Goal: Obtain resource: Obtain resource

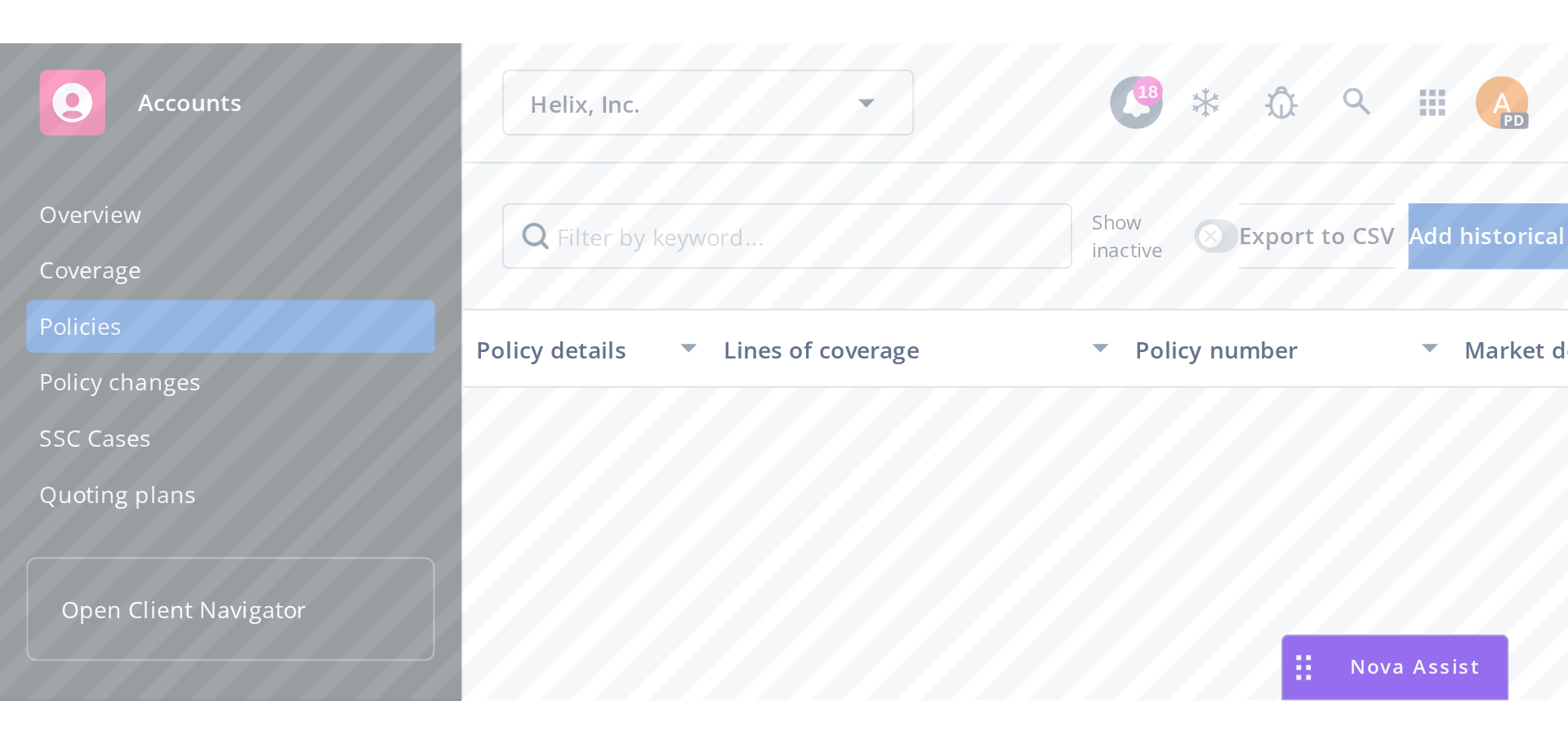
scroll to position [409, 0]
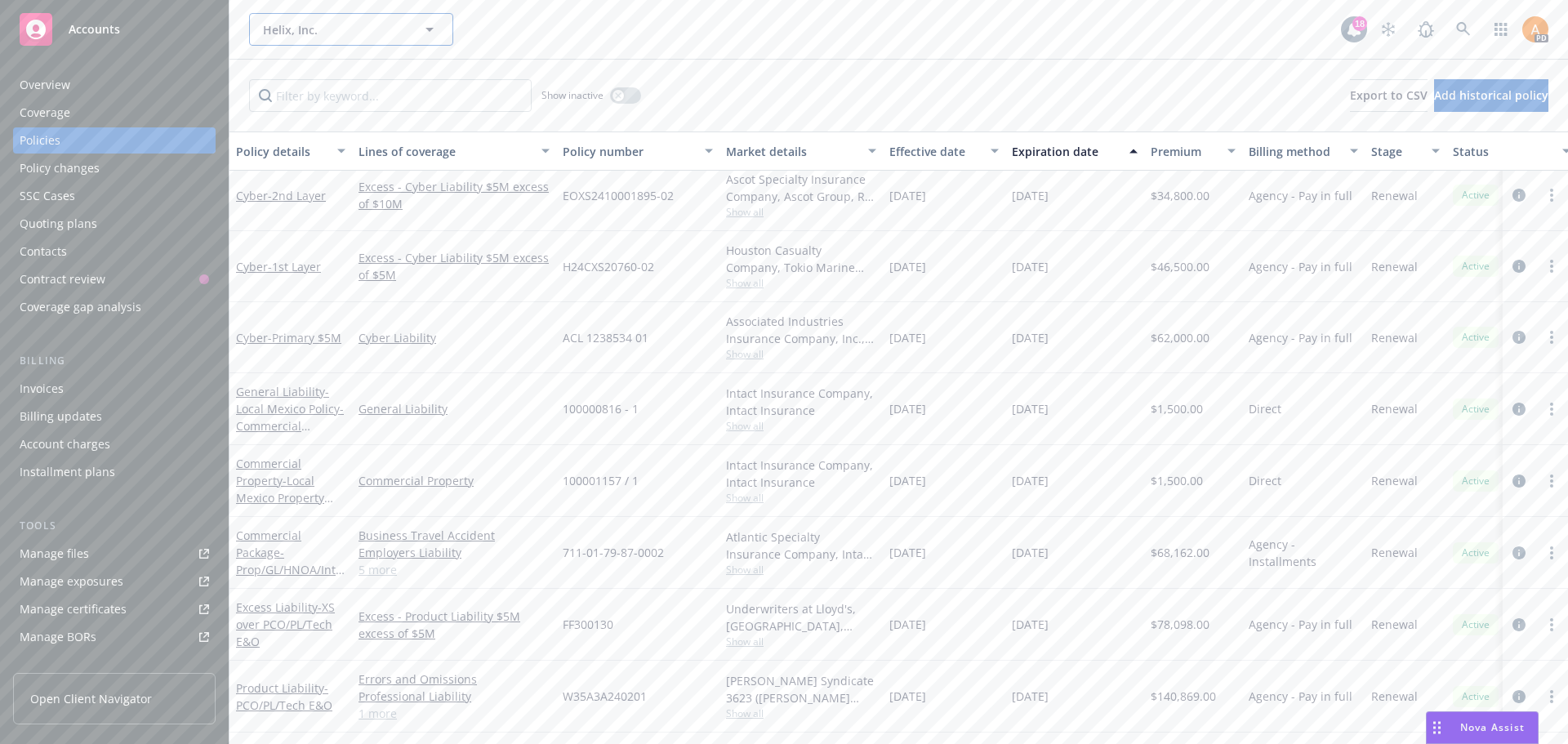
click at [358, 18] on button "Helix, Inc." at bounding box center [351, 29] width 204 height 32
click at [364, 25] on span "Helix, Inc." at bounding box center [334, 30] width 141 height 17
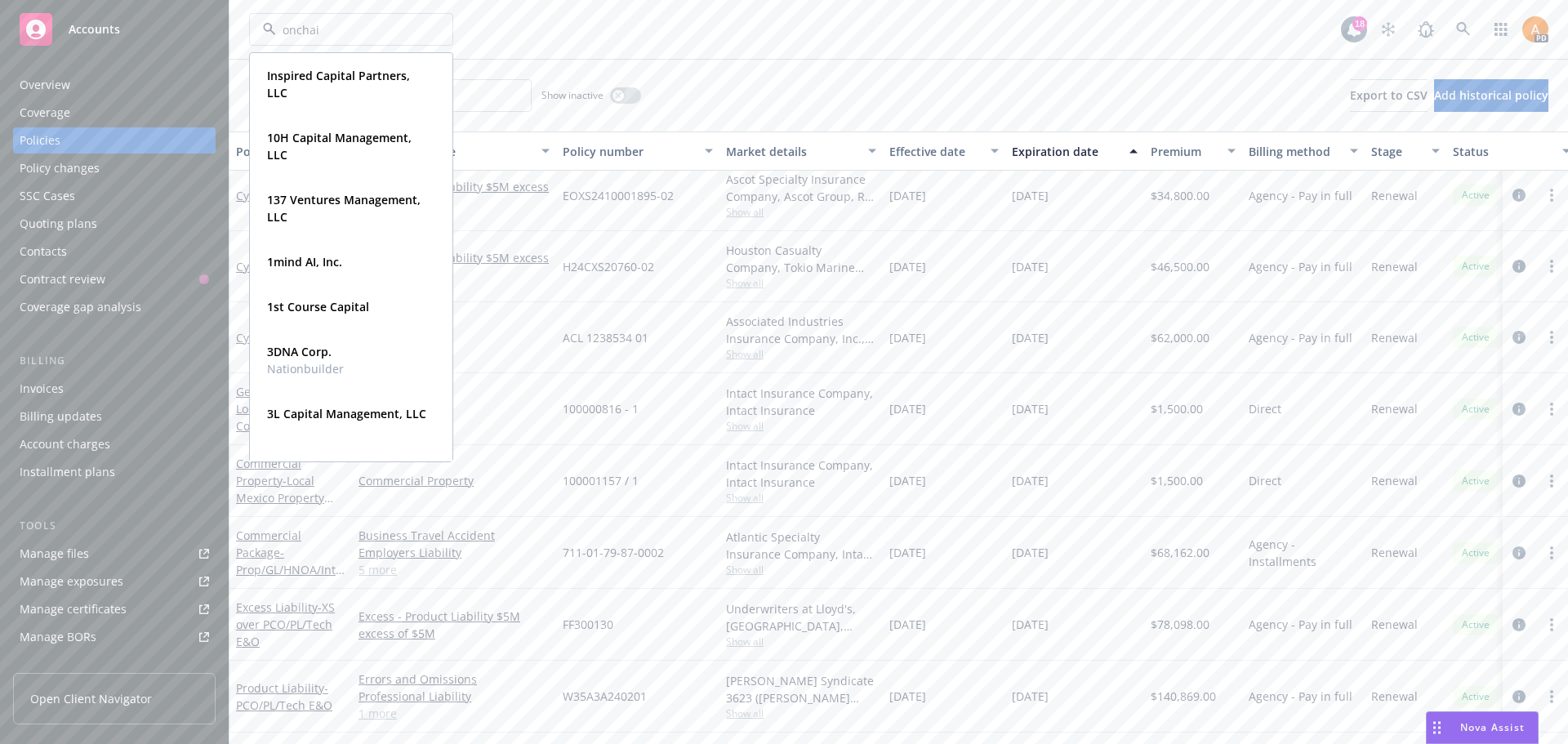
type input "onchain"
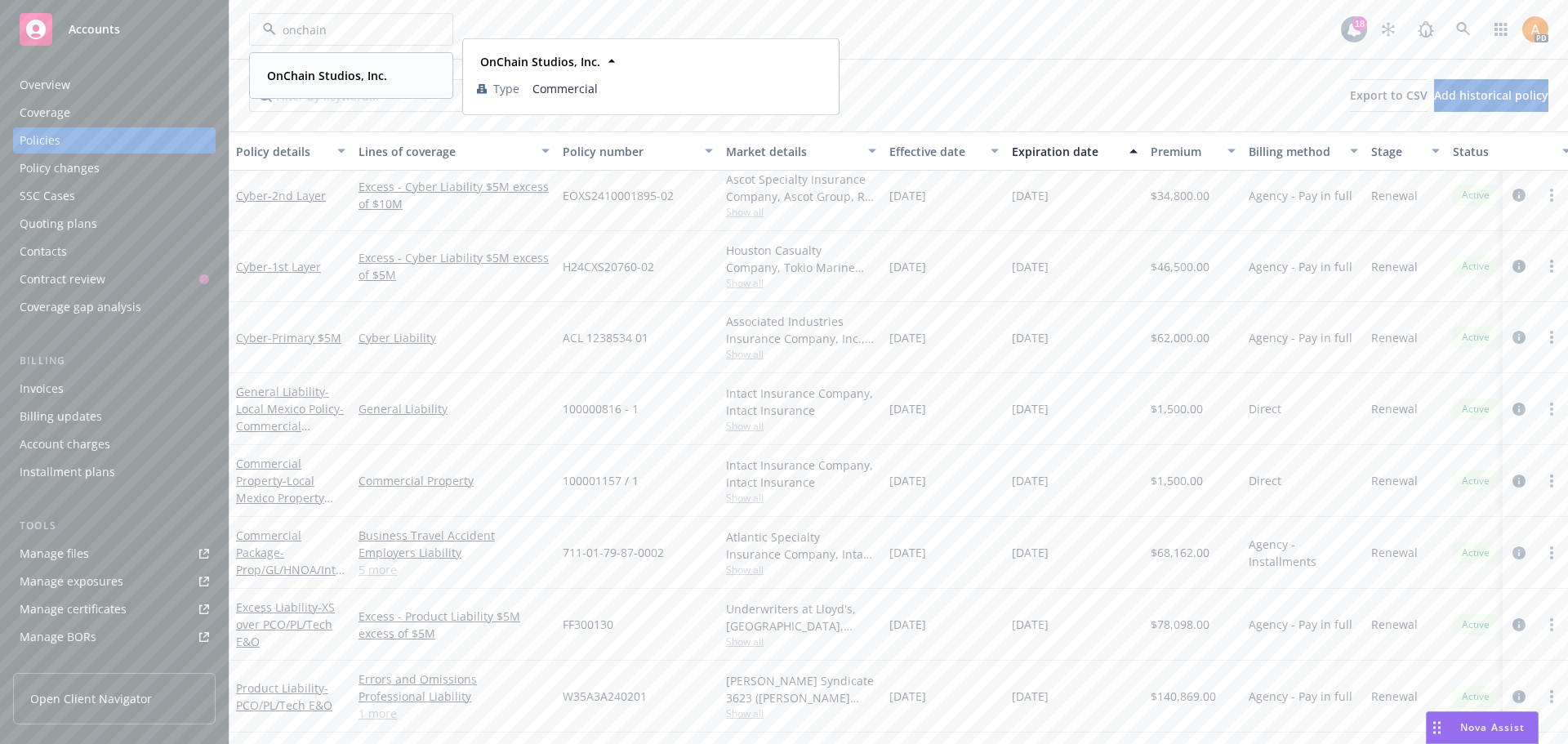
click at [304, 70] on strong "OnChain Studios, Inc." at bounding box center [326, 76] width 120 height 15
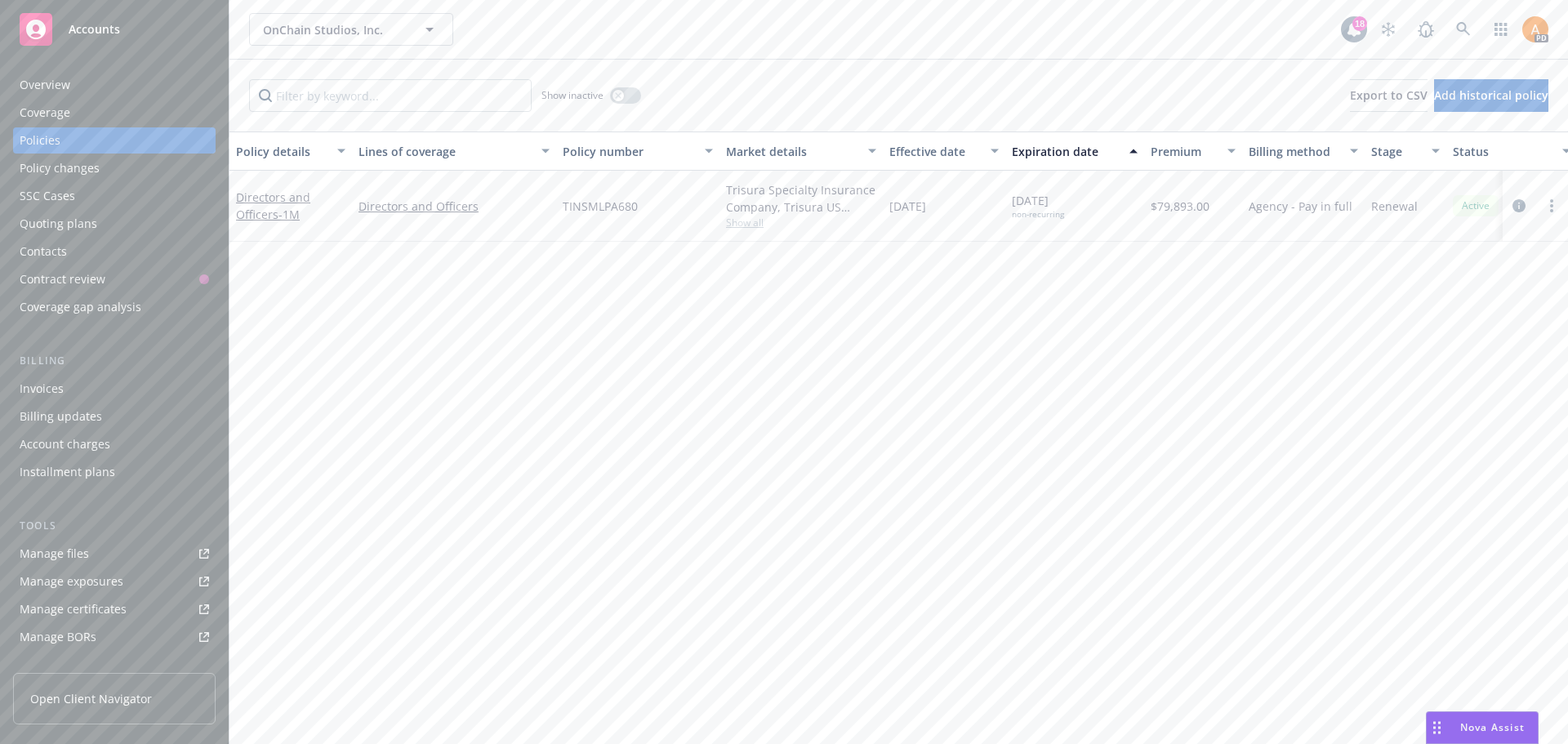
click at [80, 392] on div "Invoices" at bounding box center [114, 388] width 189 height 26
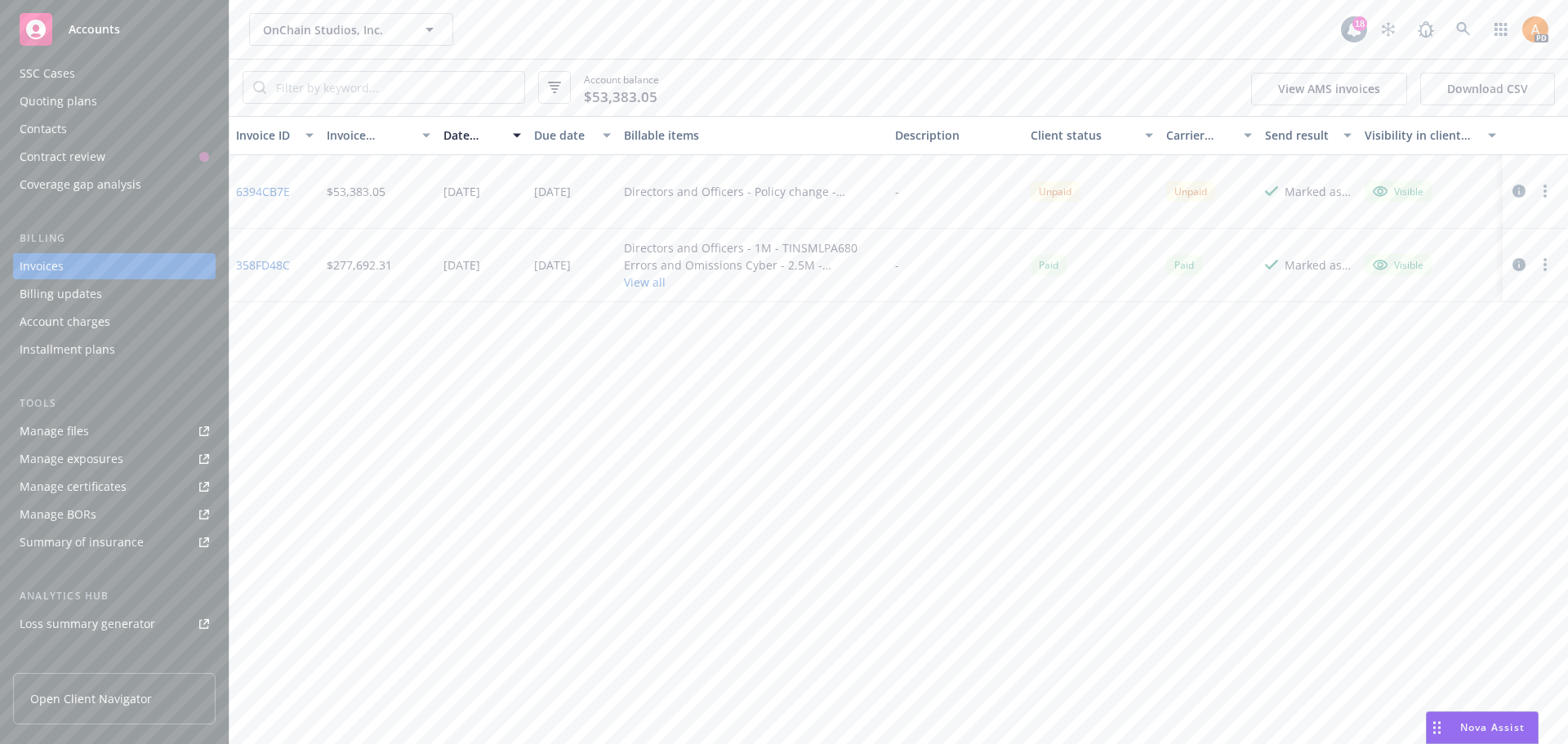
scroll to position [163, 0]
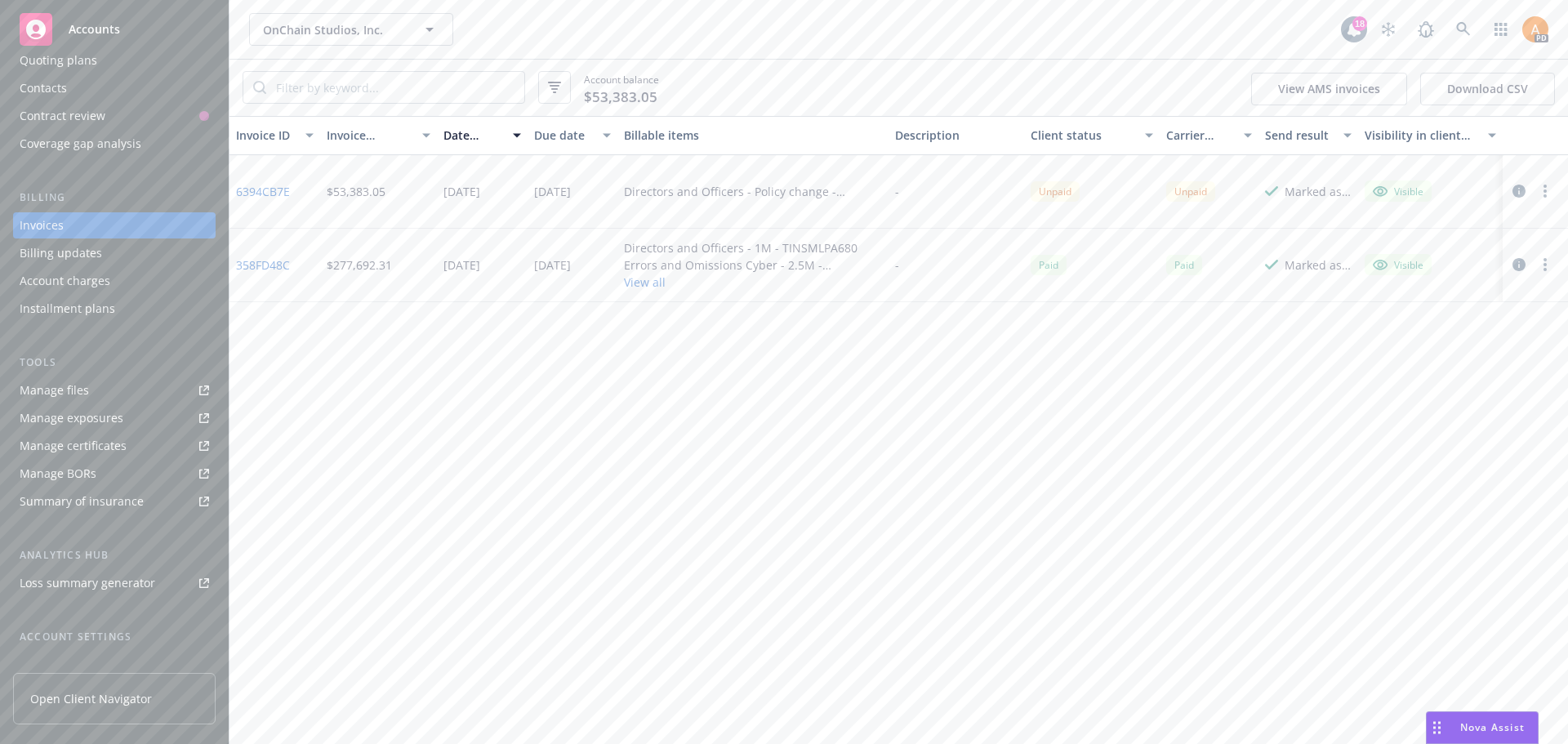
click at [72, 376] on div "Tools Manage files Manage exposures Manage certificates Manage BORs Summary of …" at bounding box center [114, 434] width 202 height 160
click at [68, 386] on div "Manage files" at bounding box center [54, 390] width 70 height 26
click at [641, 285] on button "View all" at bounding box center [753, 282] width 258 height 17
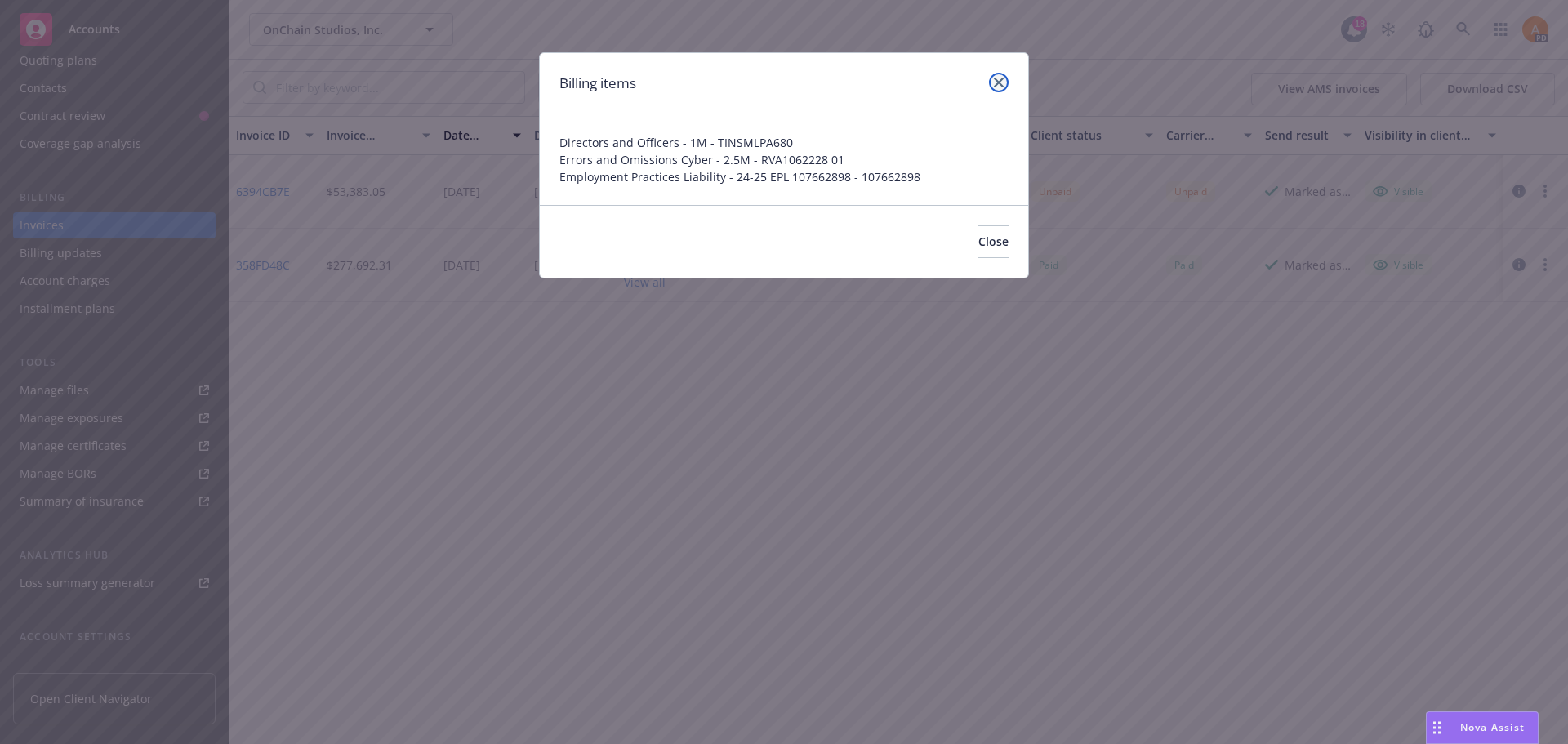
click at [1003, 76] on link "close" at bounding box center [998, 82] width 20 height 20
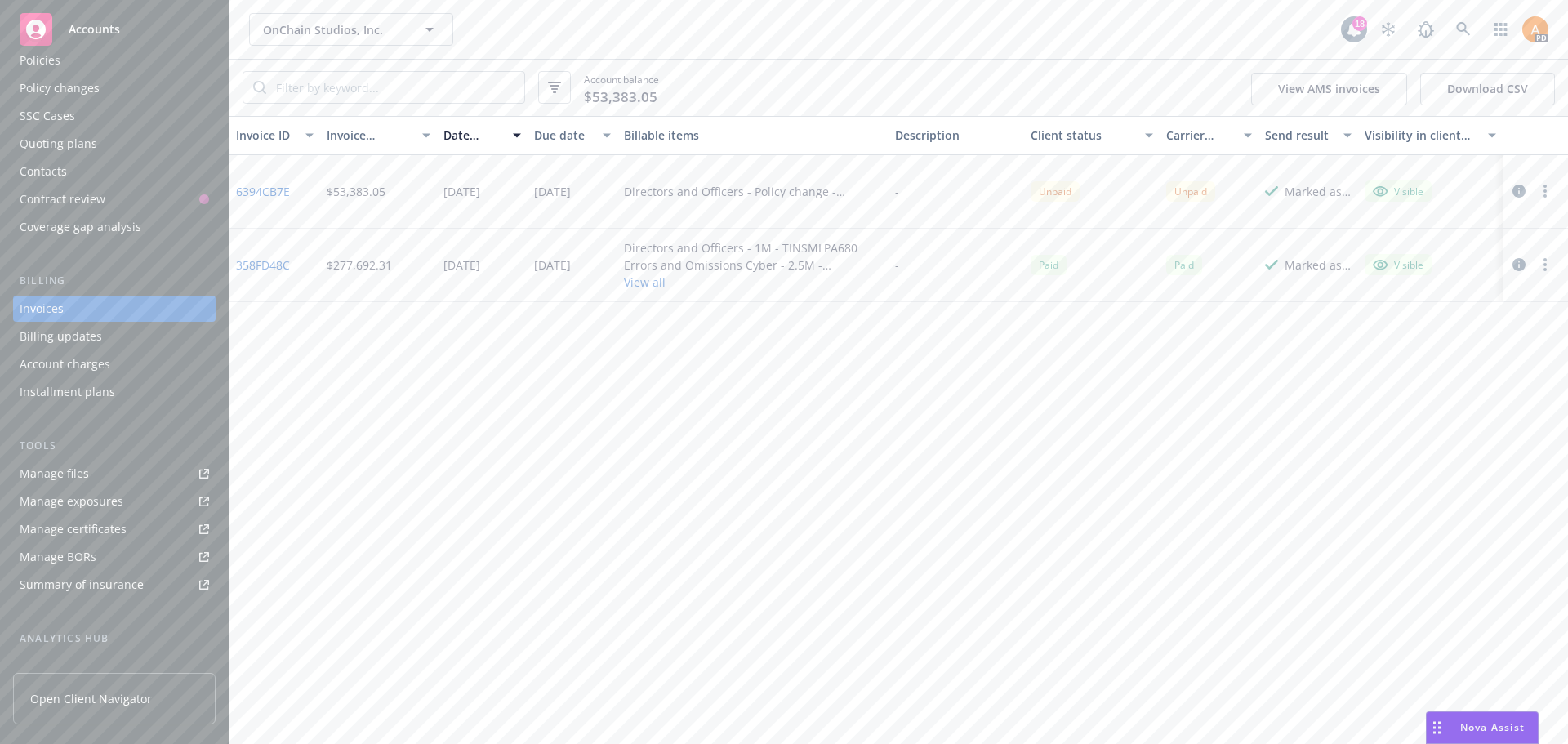
scroll to position [0, 0]
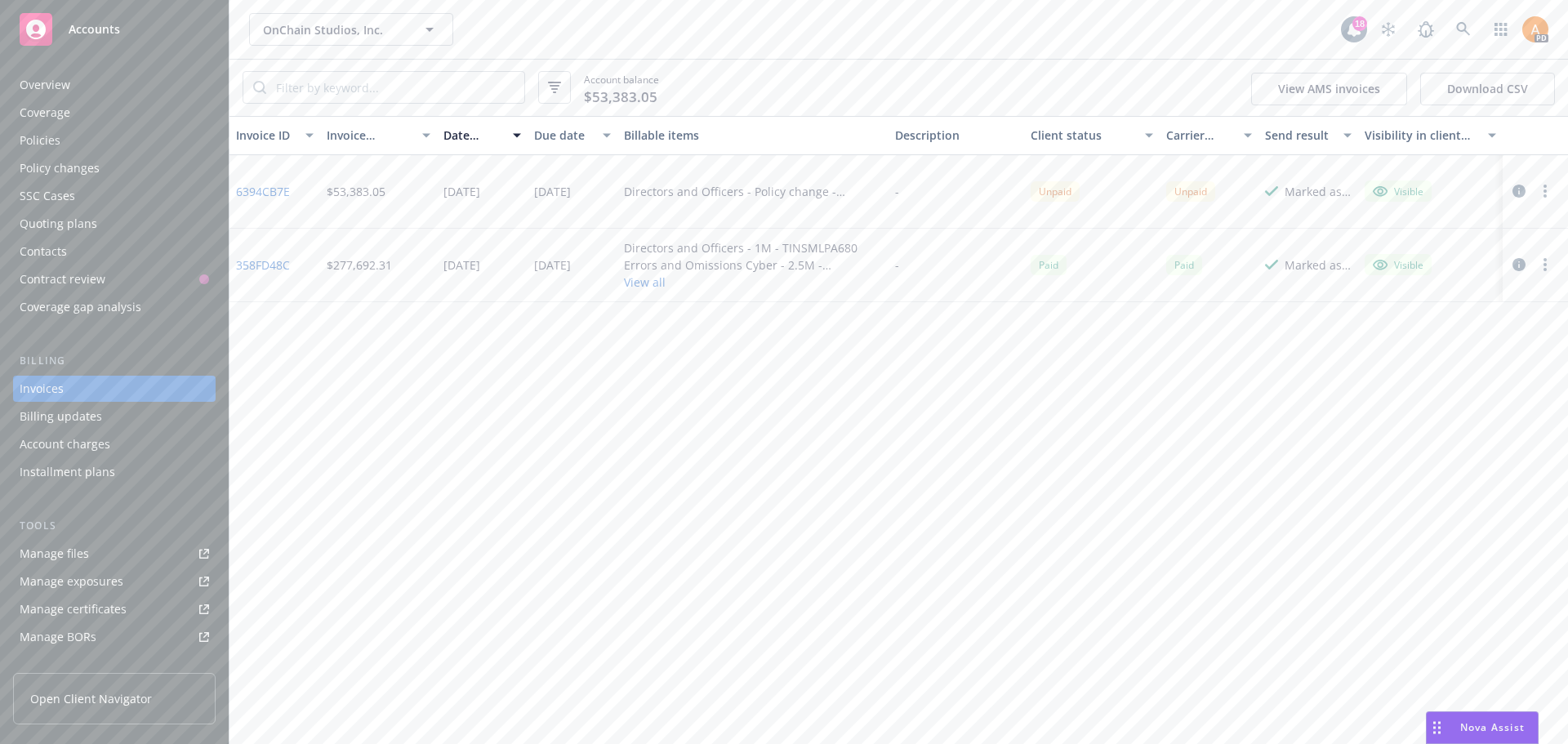
click at [52, 136] on div "Policies" at bounding box center [40, 140] width 41 height 26
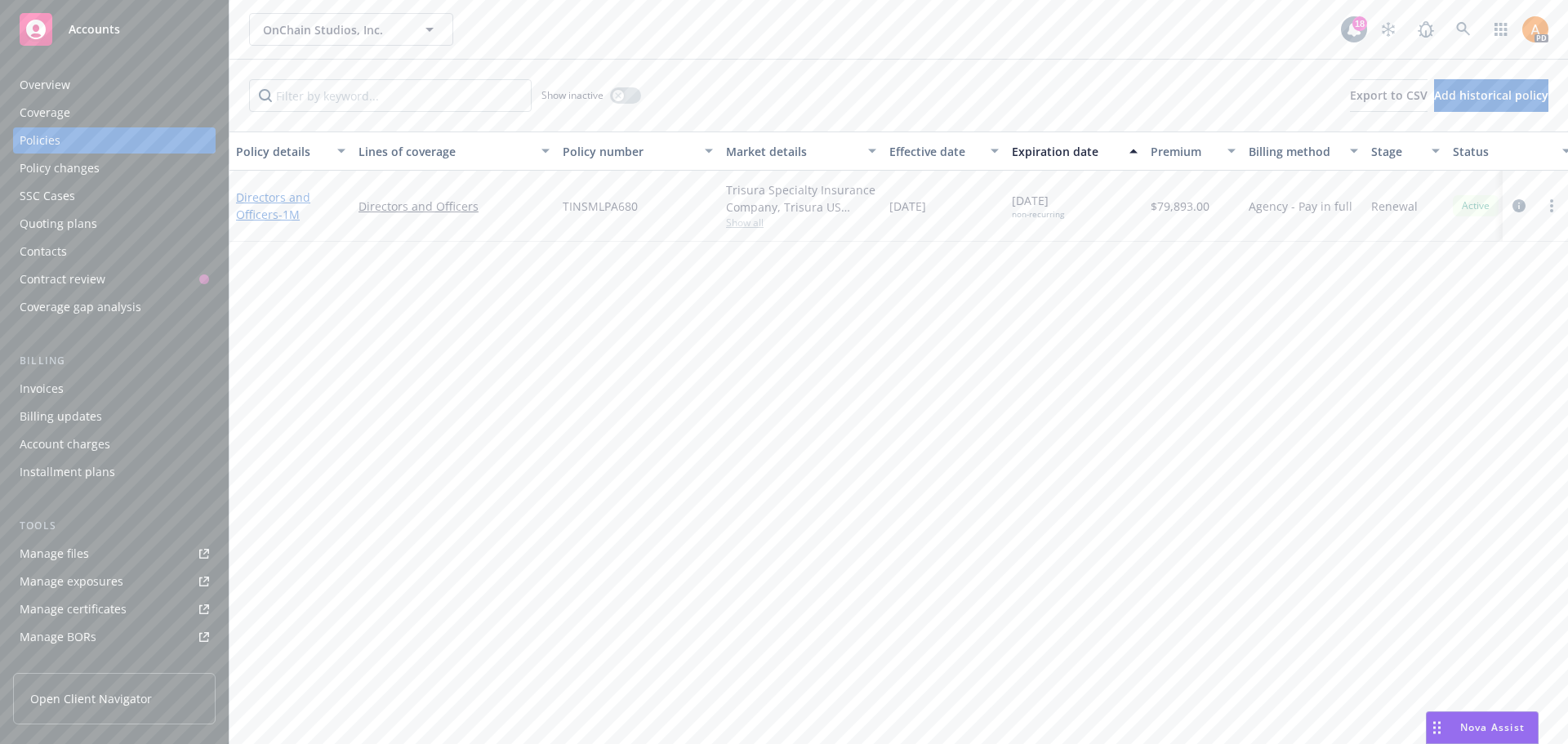
click at [270, 207] on link "Directors and Officers - 1M" at bounding box center [273, 206] width 74 height 32
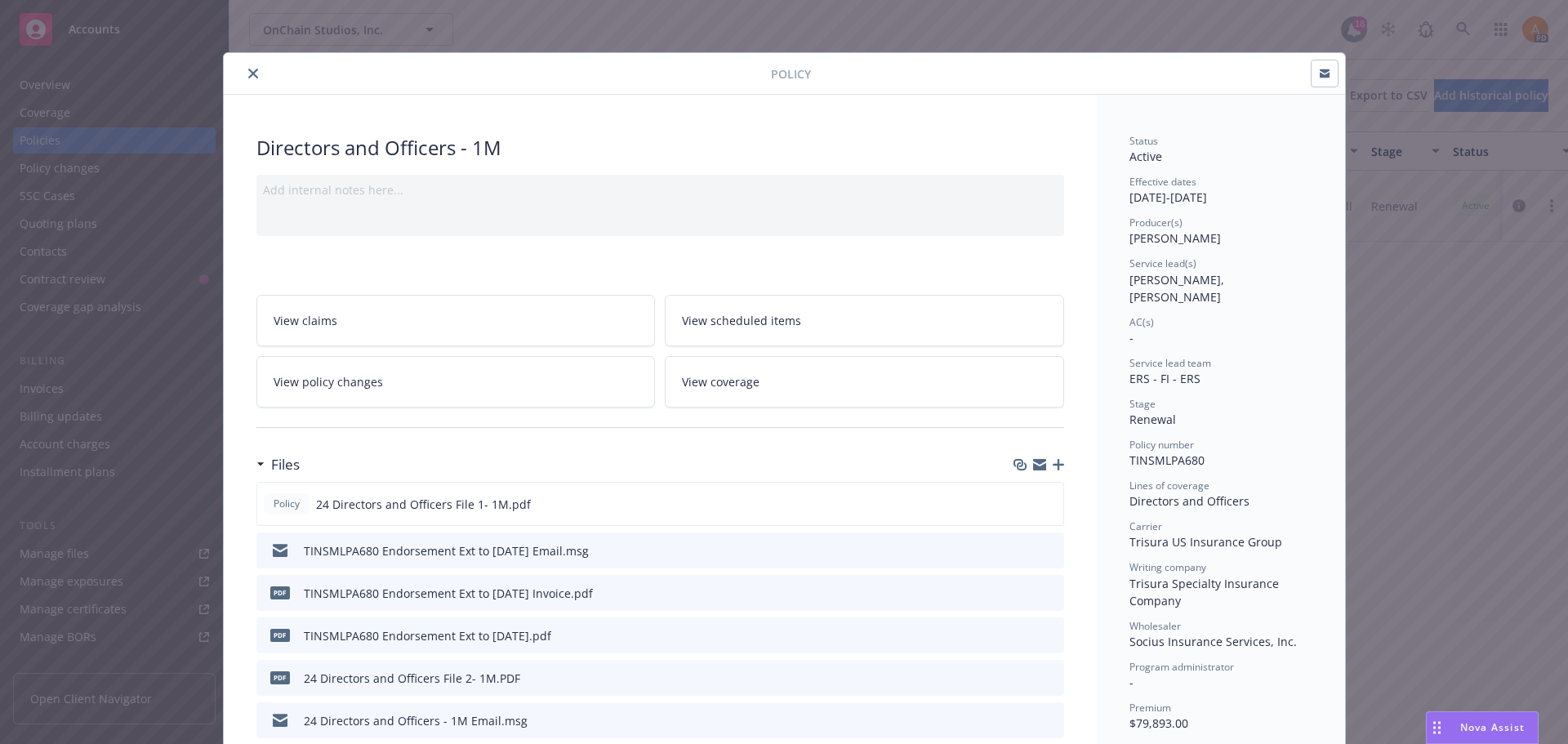
click at [244, 70] on button "close" at bounding box center [253, 73] width 20 height 20
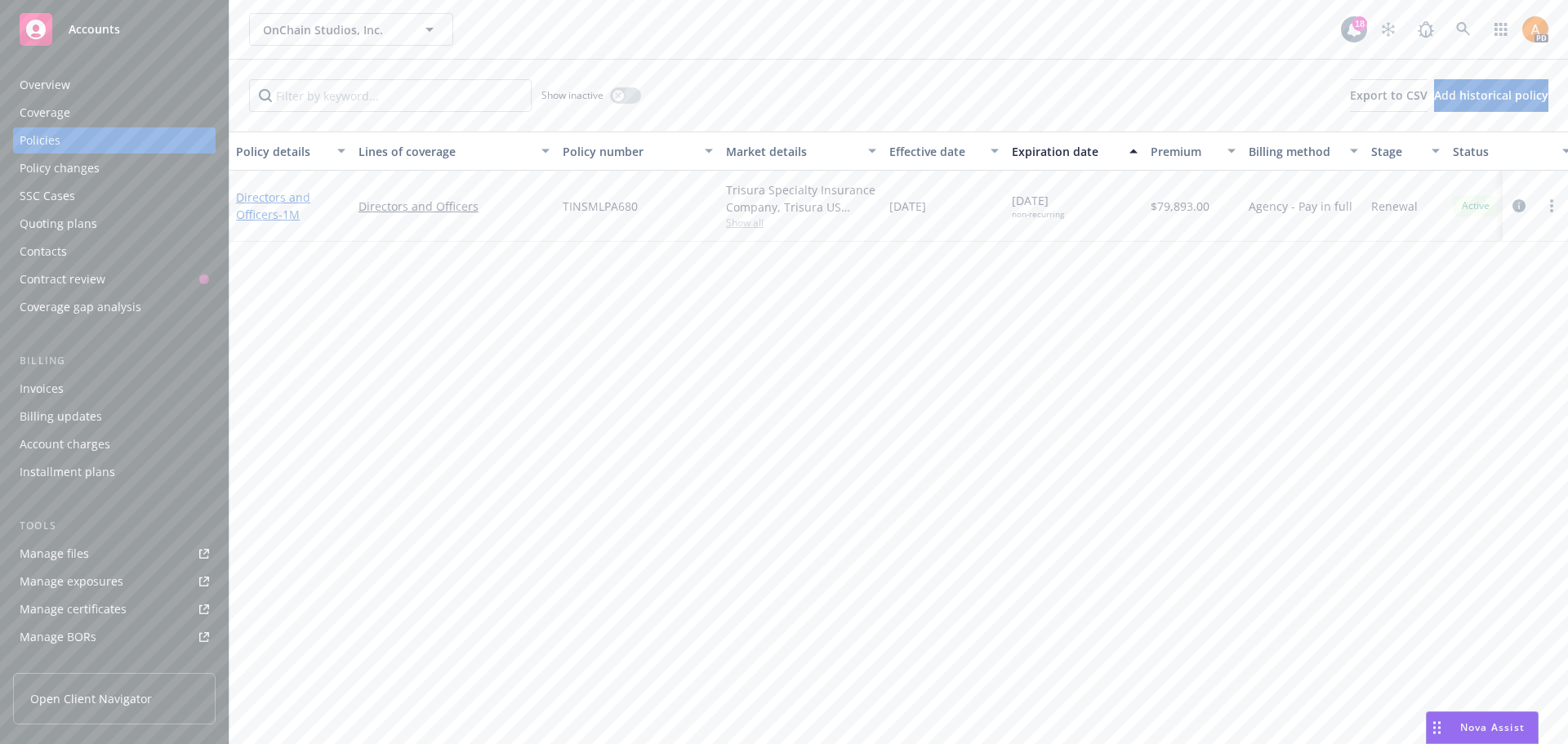
click at [261, 219] on link "Directors and Officers - 1M" at bounding box center [273, 206] width 74 height 32
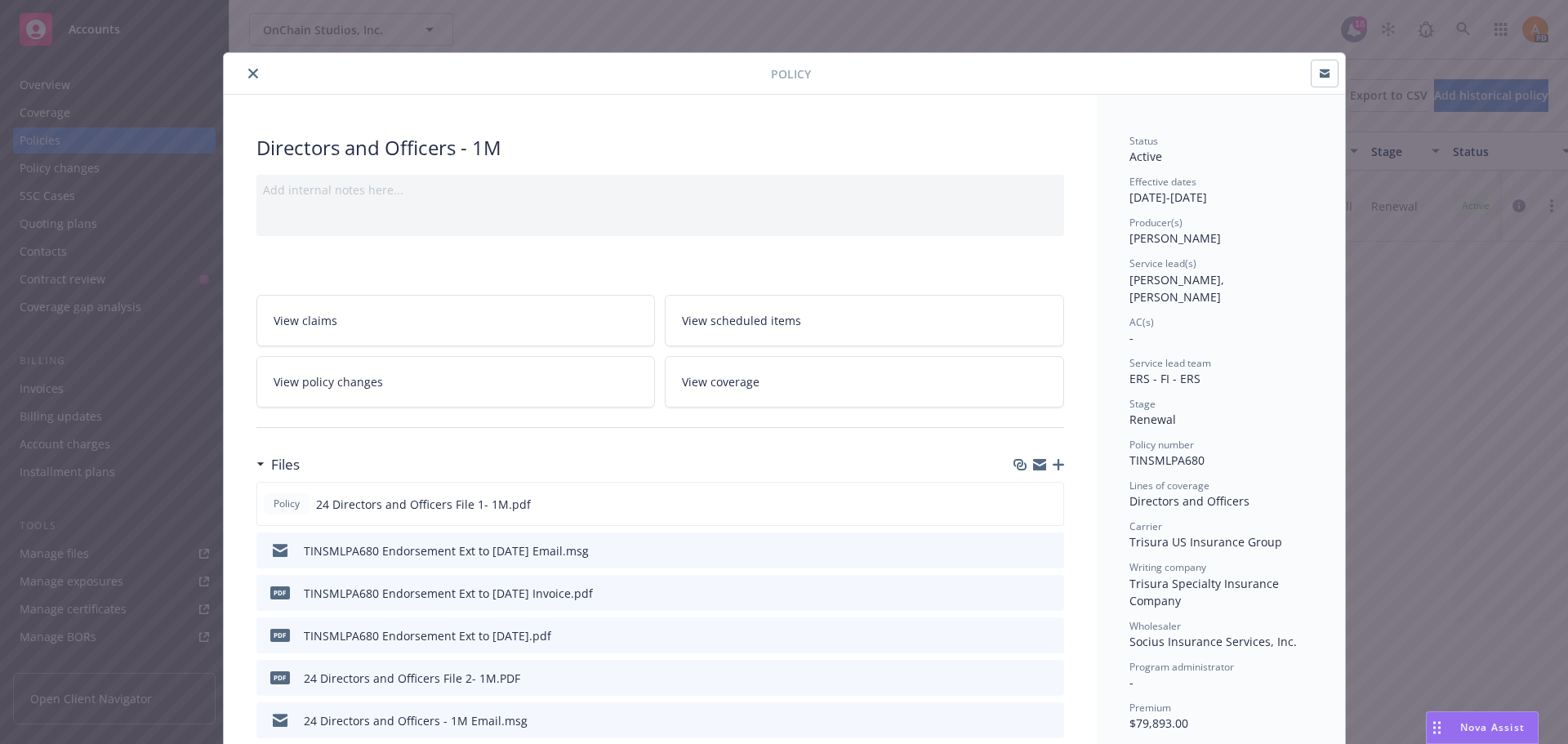
scroll to position [49, 0]
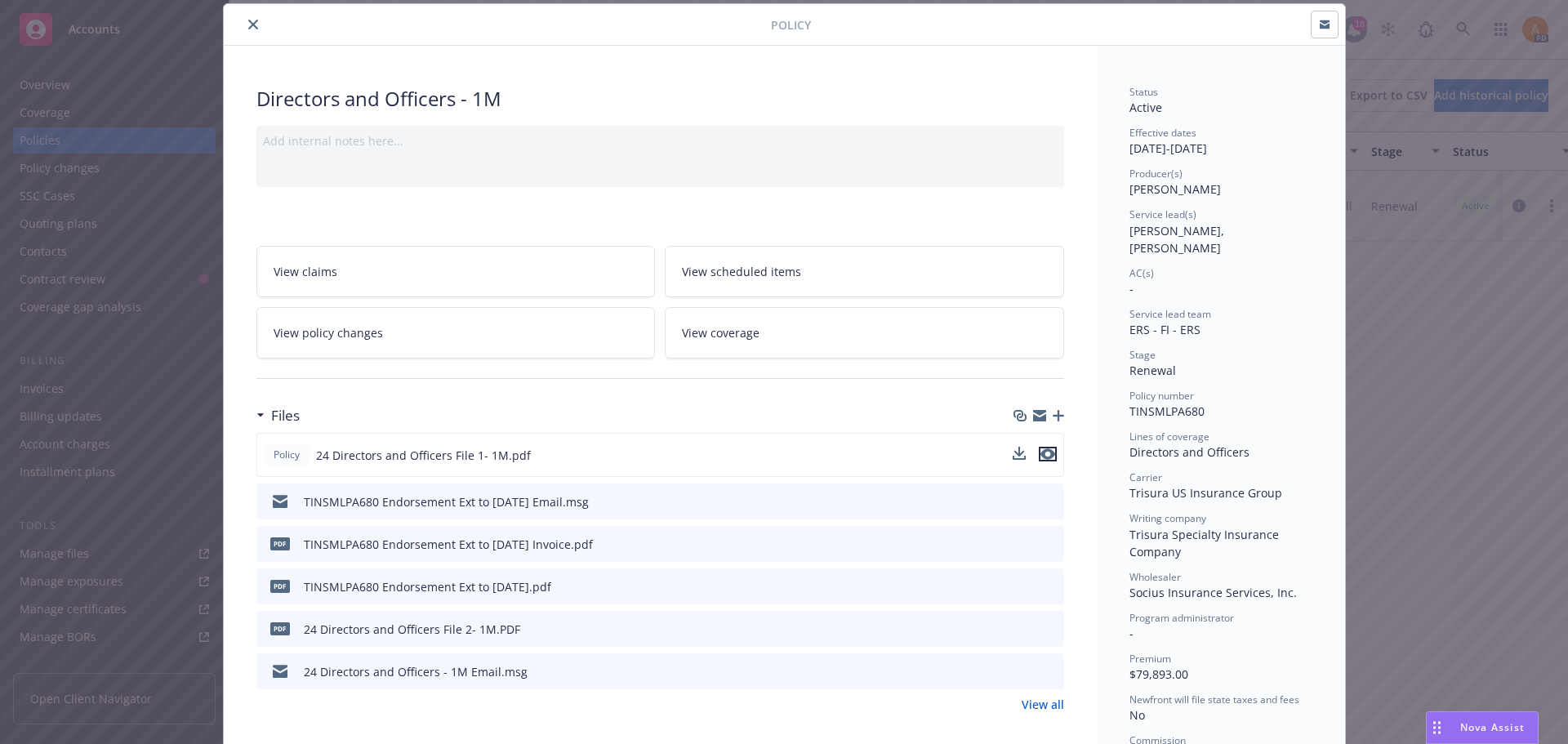
click at [1042, 453] on icon "preview file" at bounding box center [1047, 454] width 14 height 11
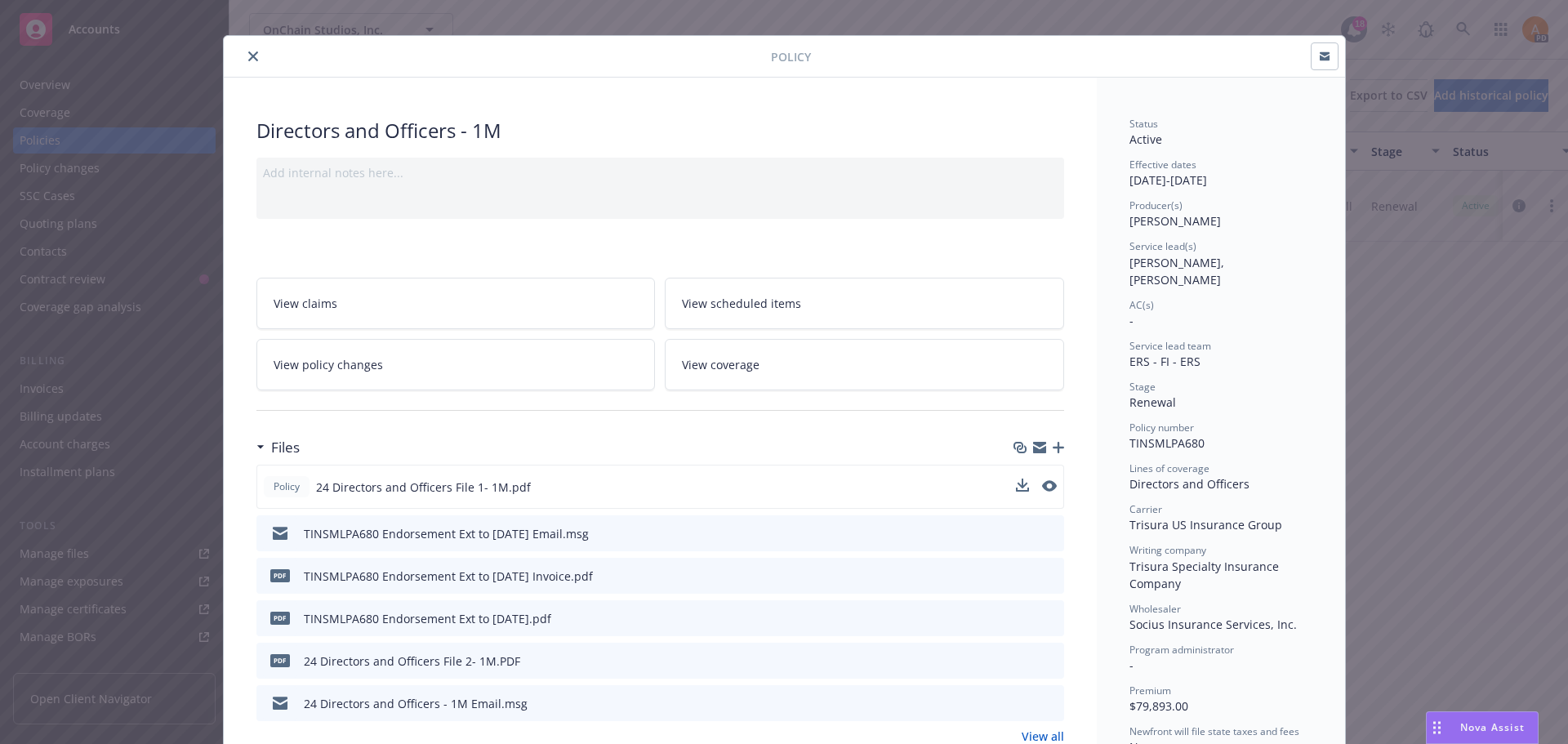
scroll to position [0, 0]
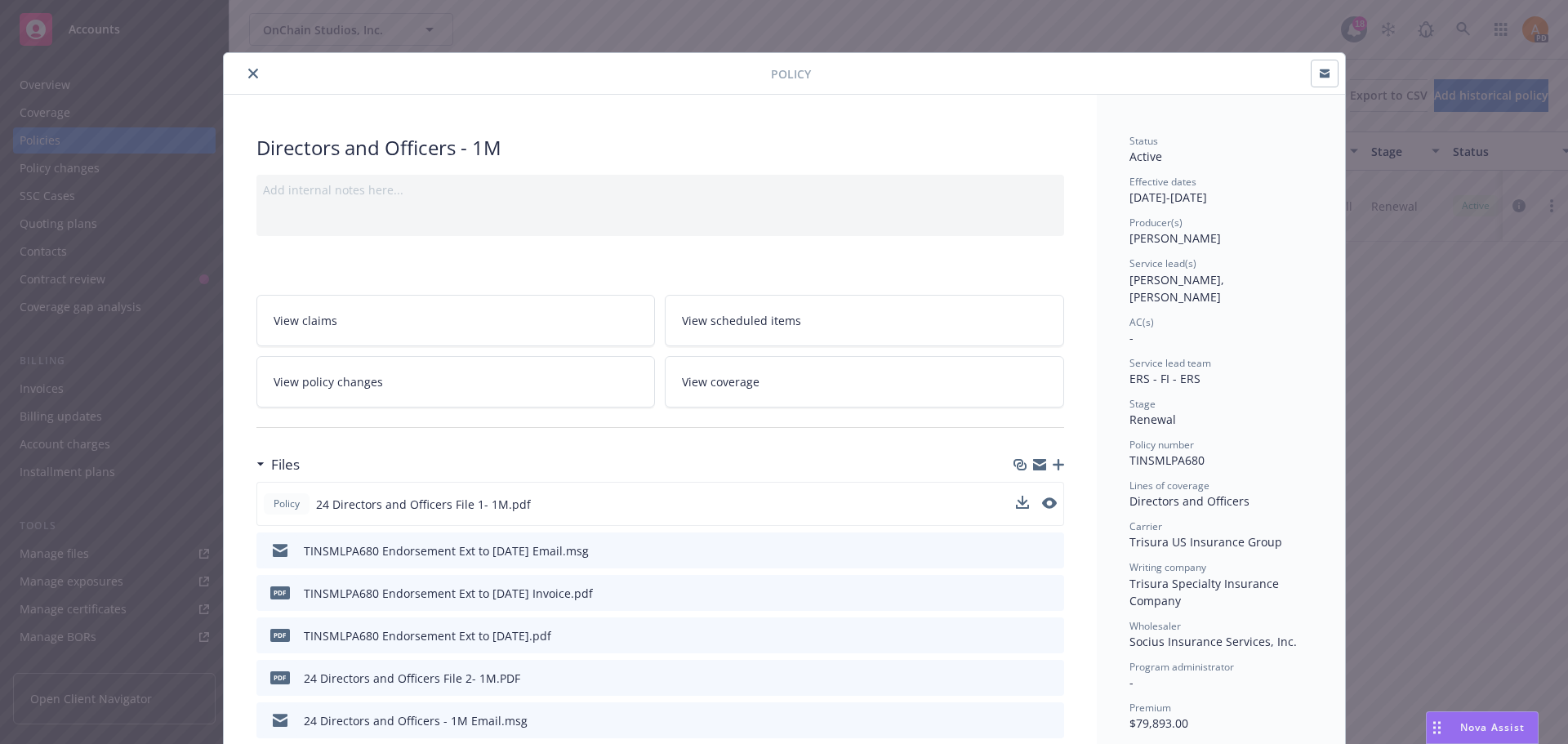
click at [1041, 549] on icon "preview file" at bounding box center [1048, 549] width 14 height 11
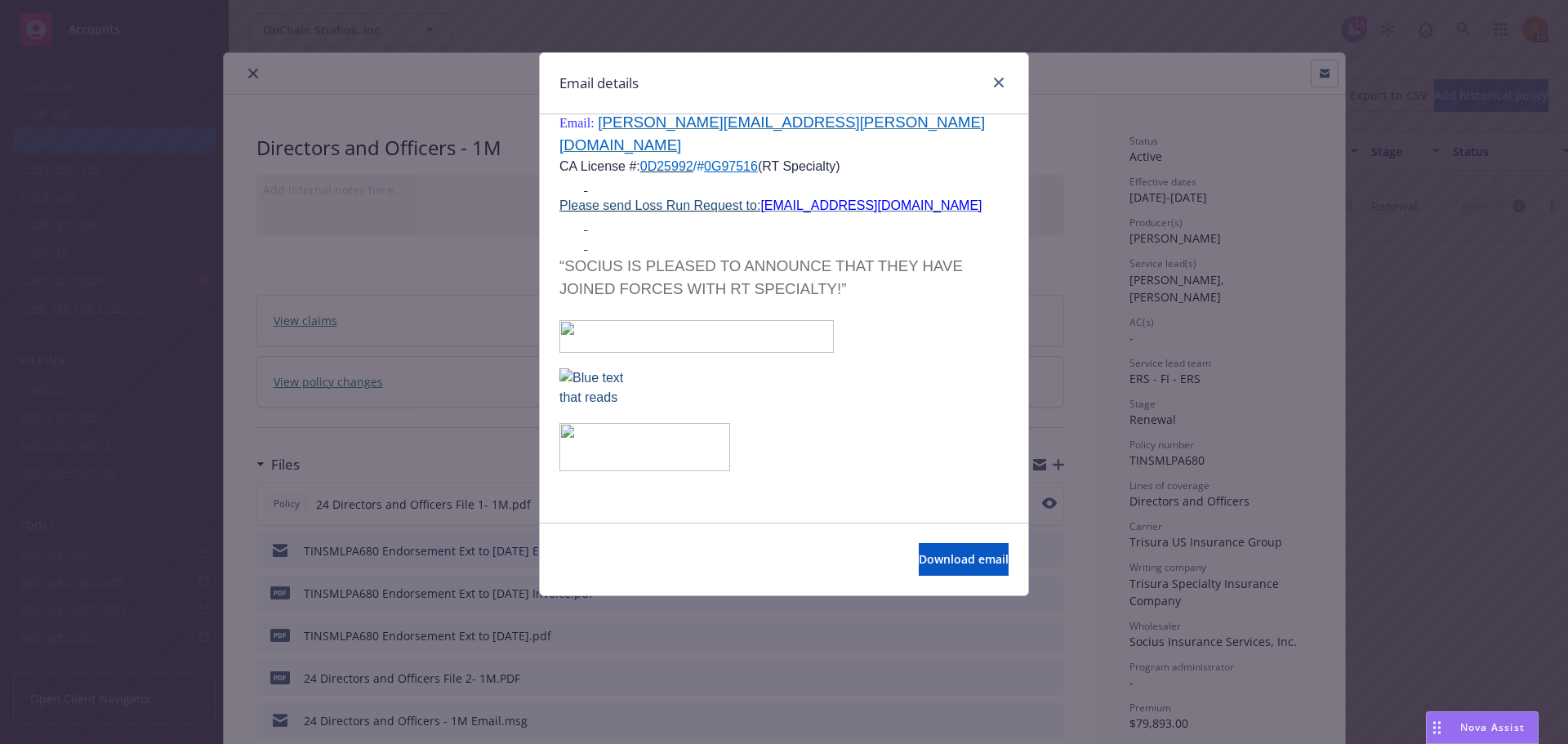
scroll to position [1153, 0]
click at [996, 81] on icon "close" at bounding box center [999, 82] width 10 height 10
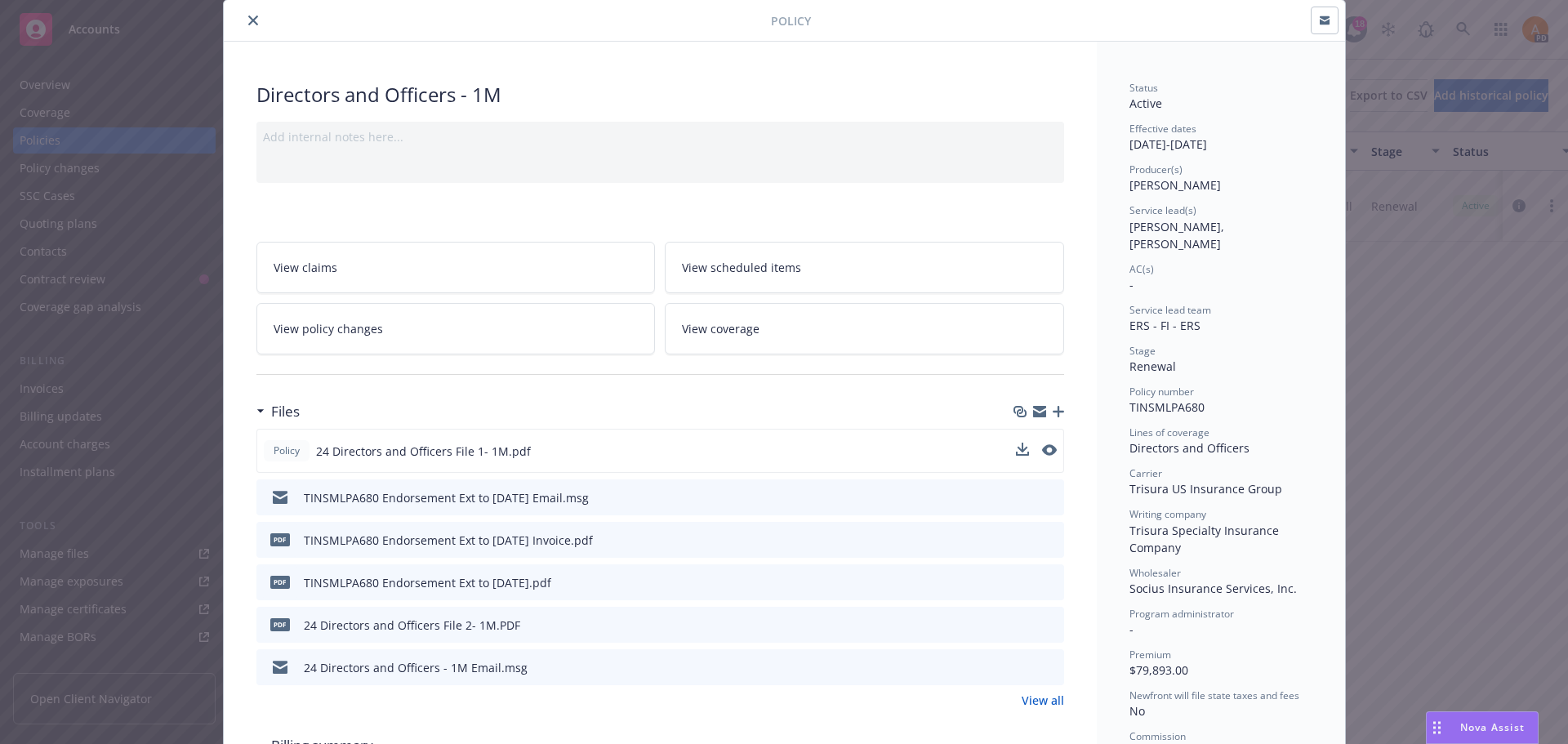
scroll to position [82, 0]
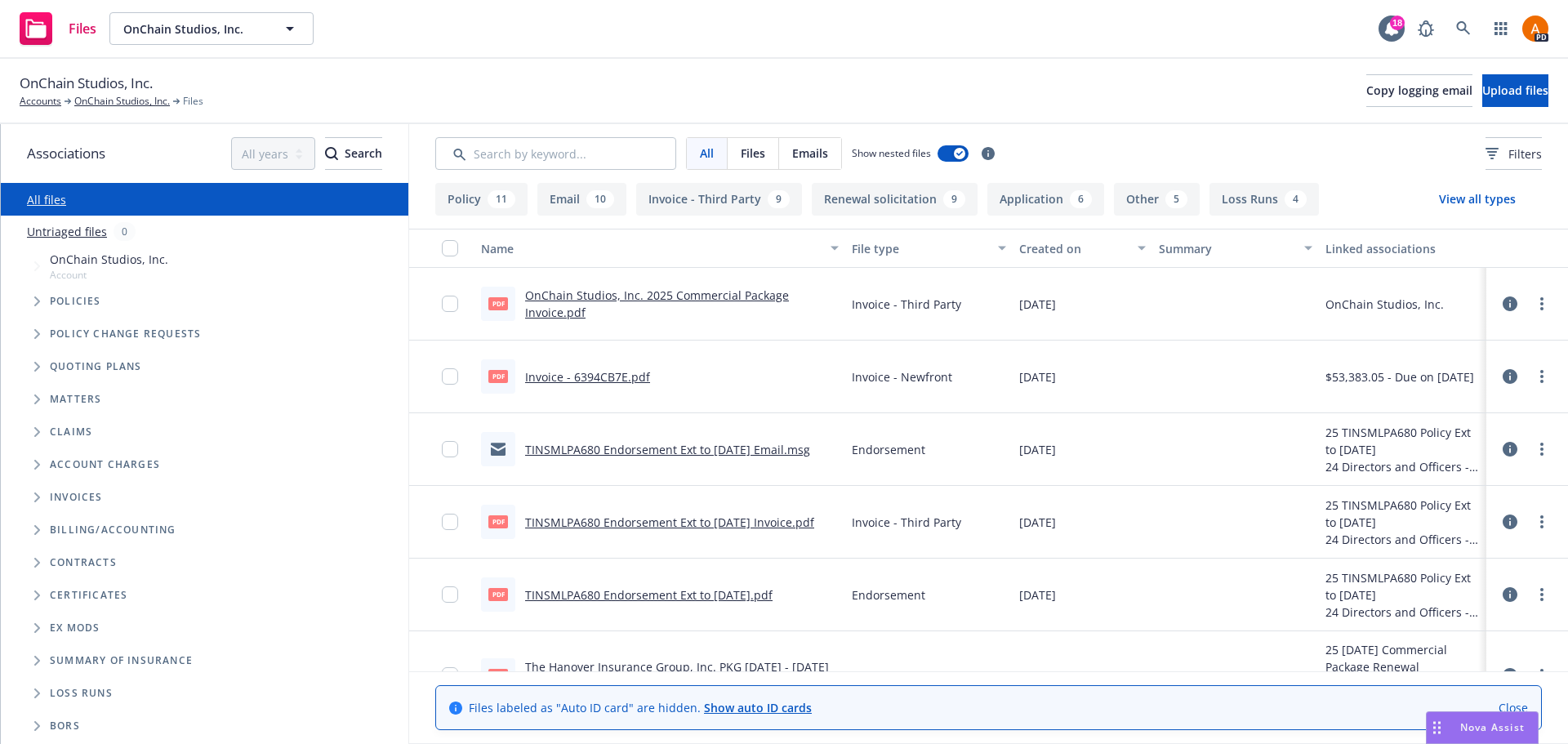
click at [657, 454] on link "TINSMLPA680 Endorsement Ext to [DATE] Email.msg" at bounding box center [668, 449] width 285 height 15
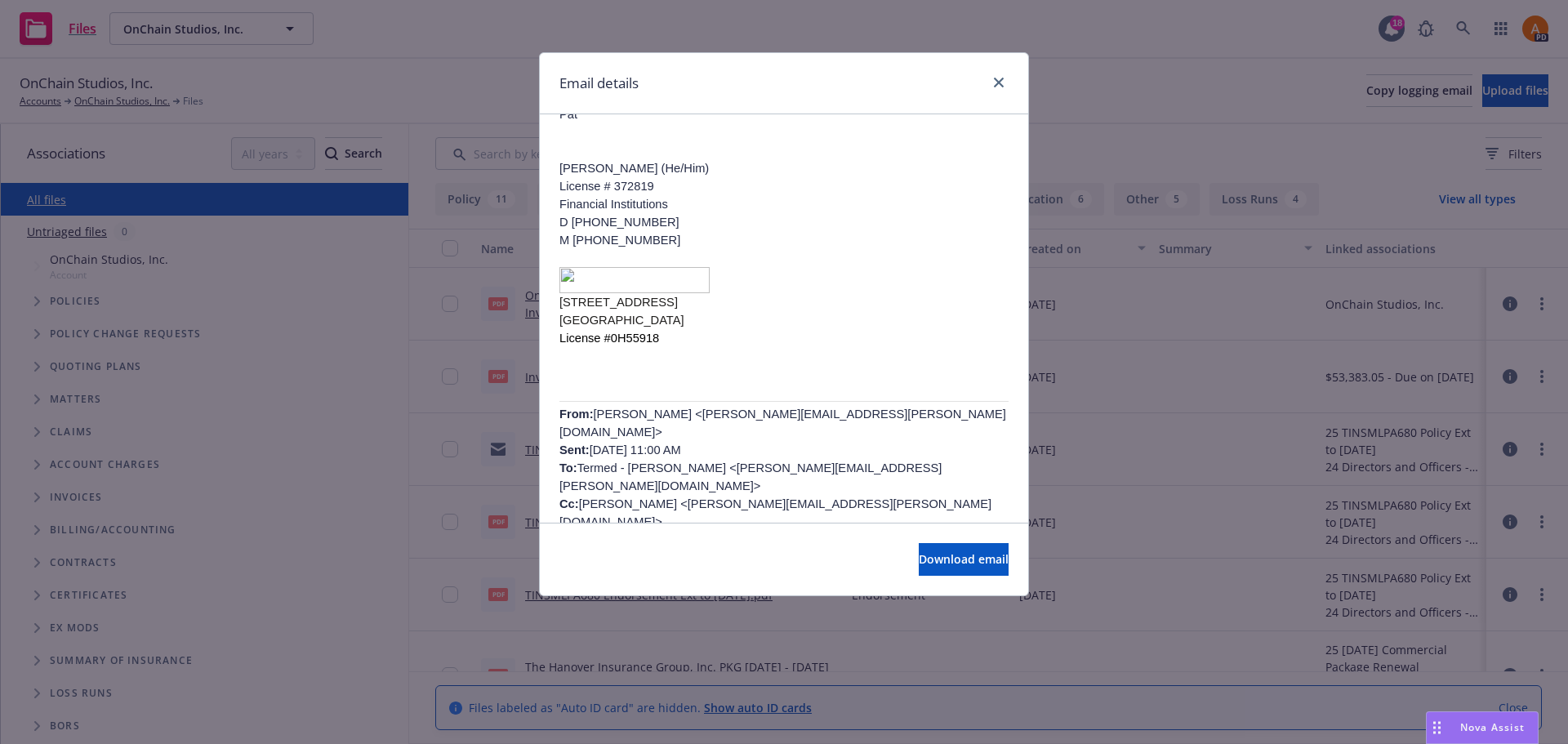
scroll to position [327, 0]
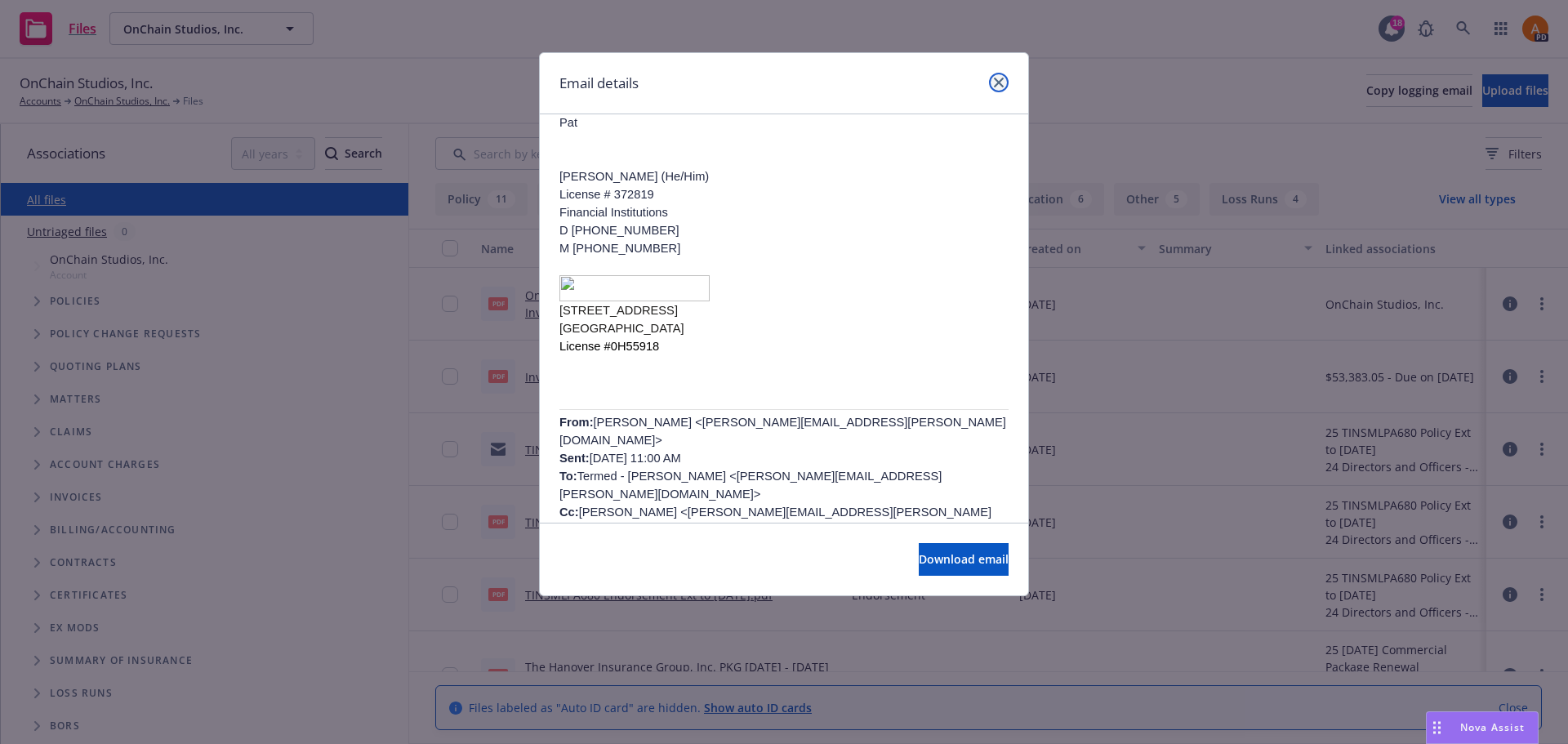
click at [994, 82] on icon "close" at bounding box center [999, 82] width 10 height 10
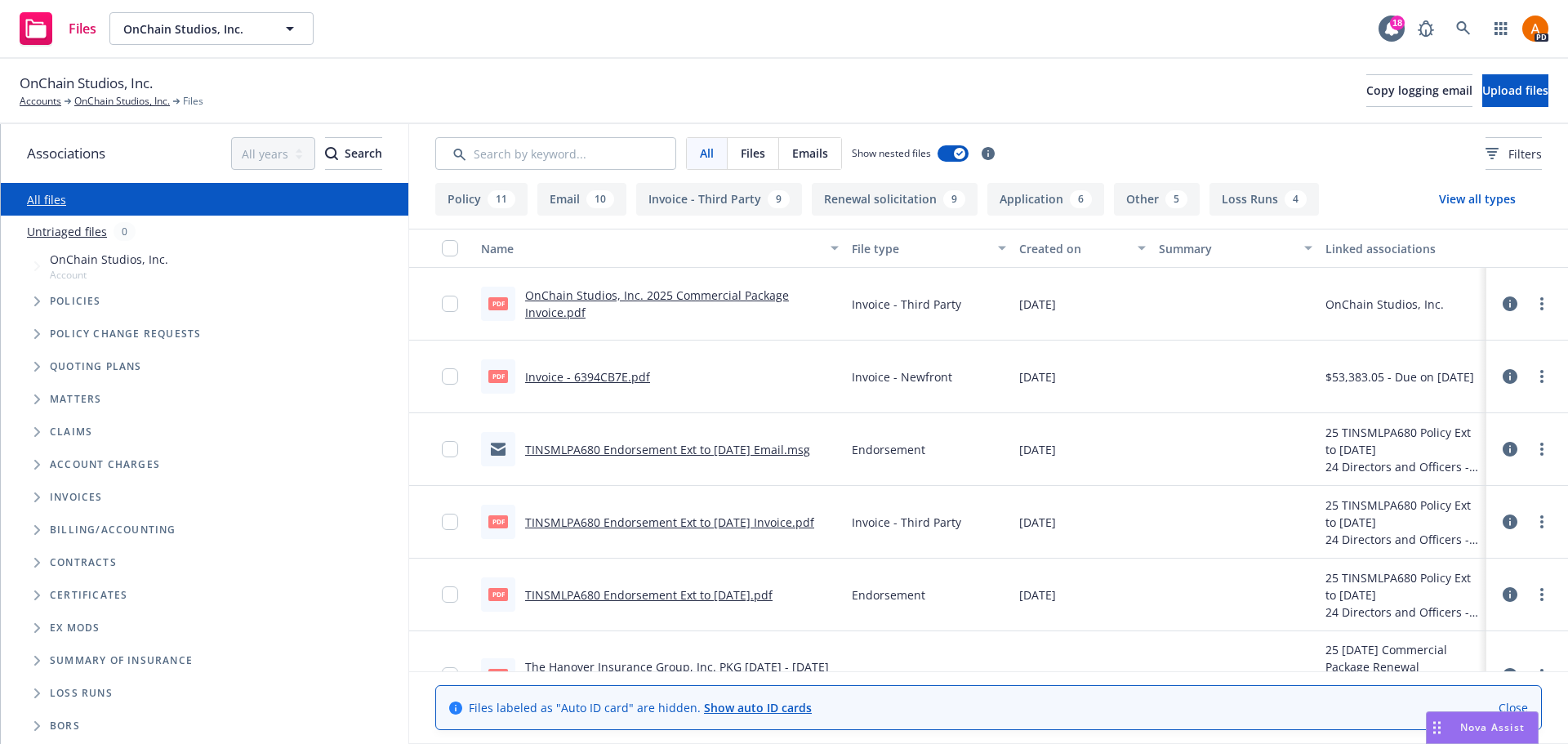
click at [556, 377] on link "Invoice - 6394CB7E.pdf" at bounding box center [587, 377] width 125 height 15
